Goal: Task Accomplishment & Management: Complete application form

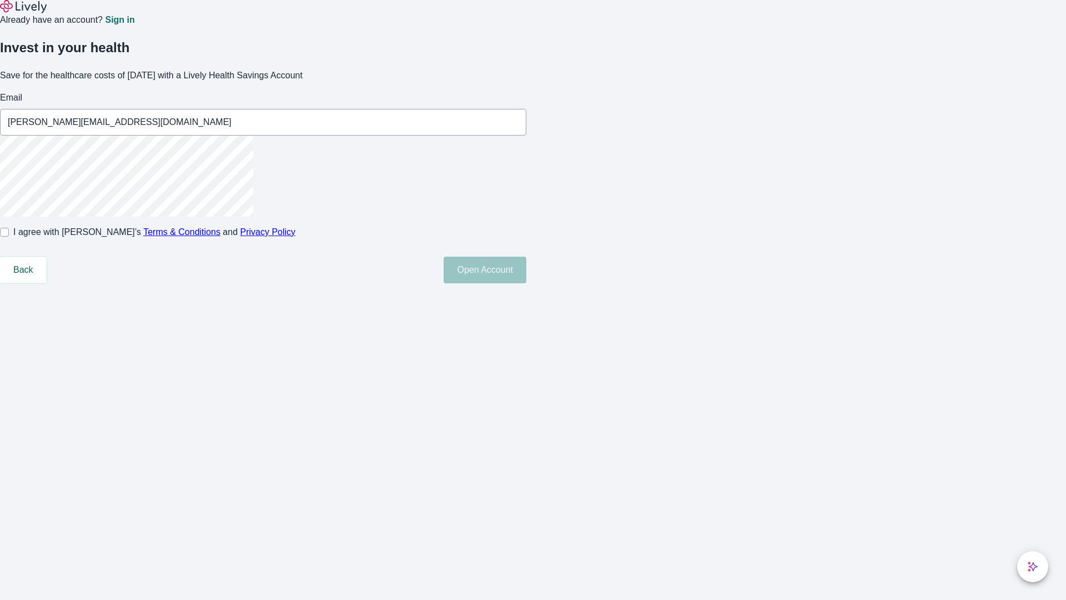
click at [9, 236] on input "I agree with Lively’s Terms & Conditions and Privacy Policy" at bounding box center [4, 232] width 9 height 9
checkbox input "true"
click at [526, 283] on button "Open Account" at bounding box center [485, 269] width 83 height 27
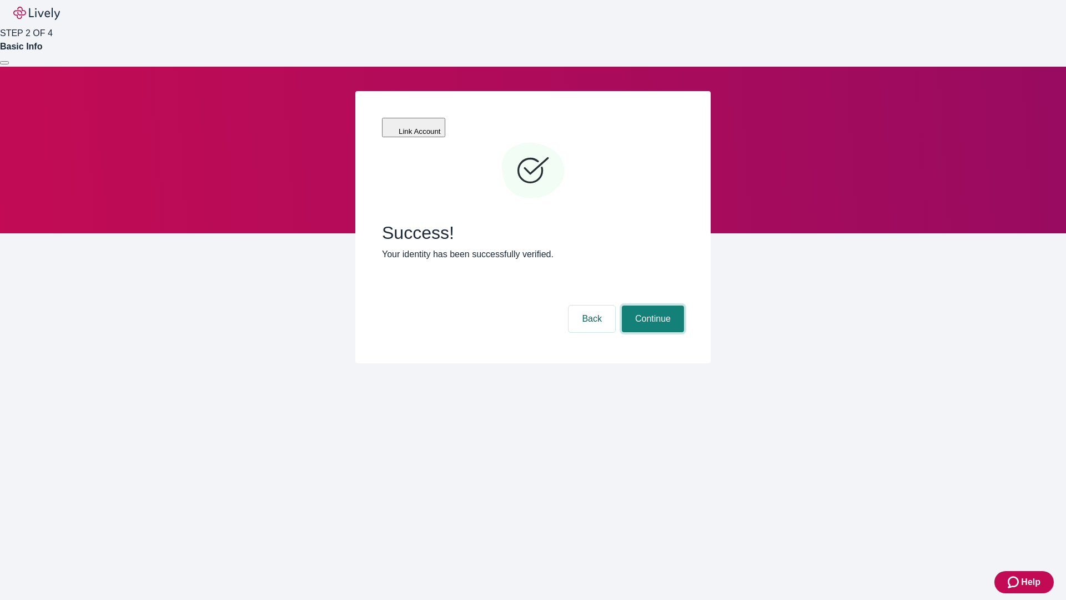
click at [651, 305] on button "Continue" at bounding box center [653, 318] width 62 height 27
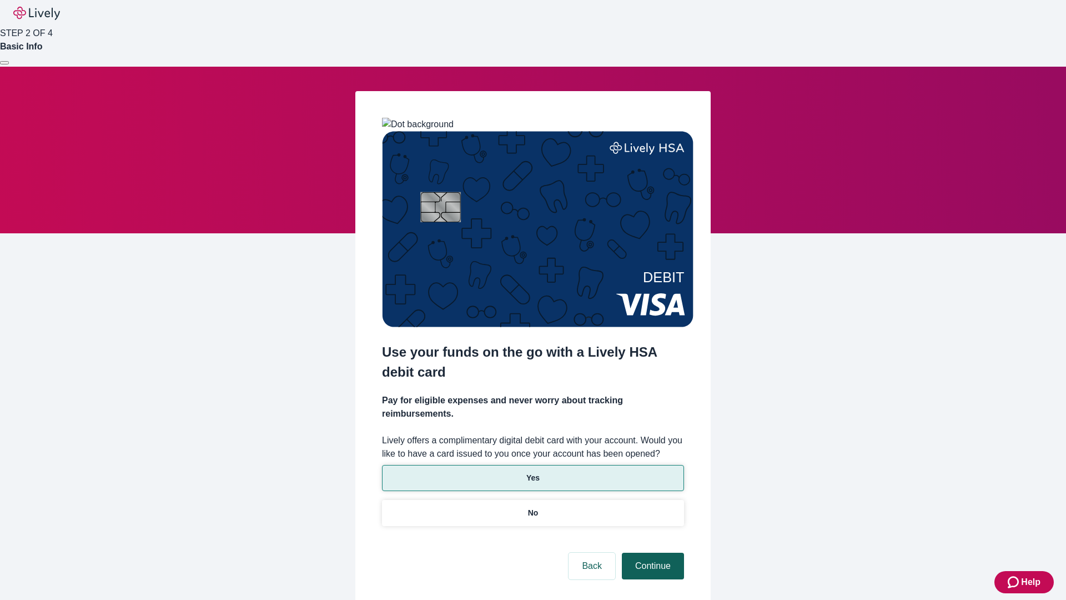
click at [532, 472] on p "Yes" at bounding box center [532, 478] width 13 height 12
click at [651, 552] on button "Continue" at bounding box center [653, 565] width 62 height 27
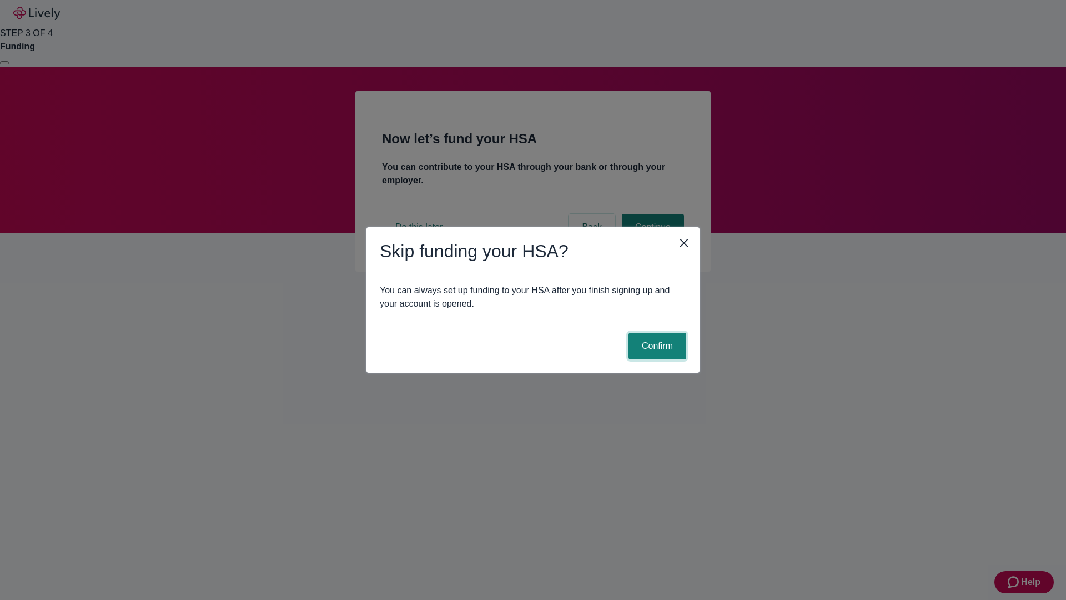
click at [656, 346] on button "Confirm" at bounding box center [657, 346] width 58 height 27
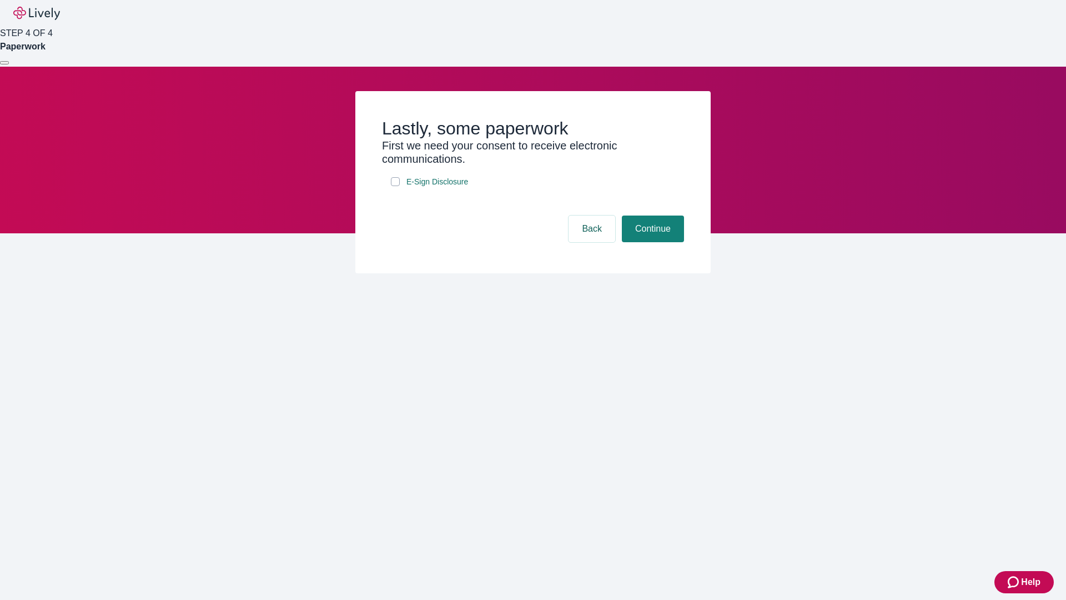
click at [395, 186] on input "E-Sign Disclosure" at bounding box center [395, 181] width 9 height 9
checkbox input "true"
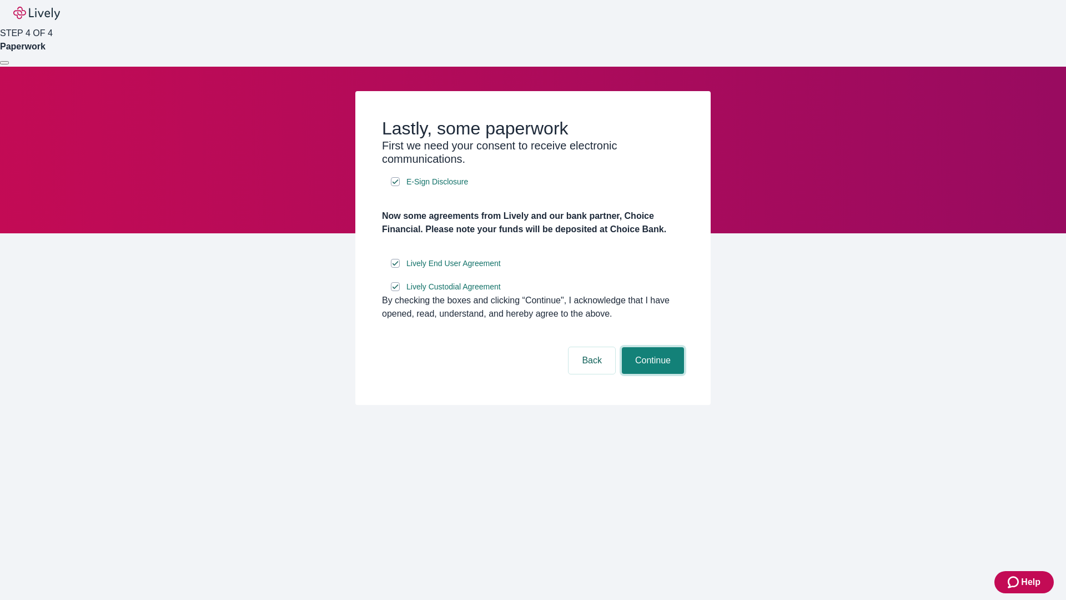
click at [651, 374] on button "Continue" at bounding box center [653, 360] width 62 height 27
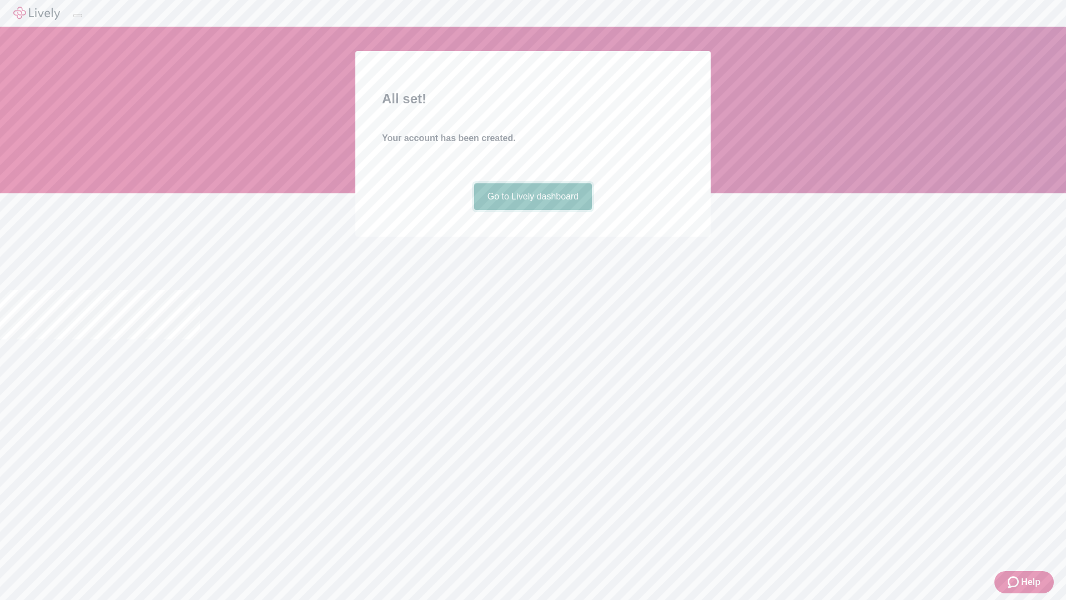
click at [532, 210] on link "Go to Lively dashboard" at bounding box center [533, 196] width 118 height 27
